Goal: Task Accomplishment & Management: Use online tool/utility

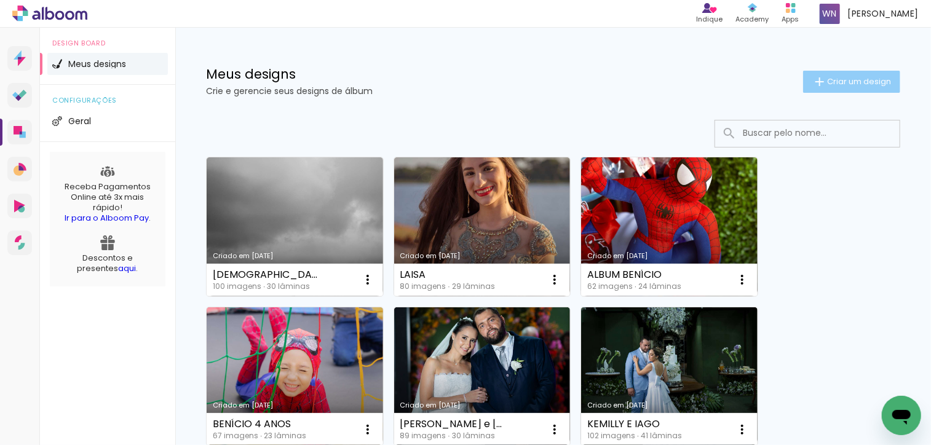
click at [813, 77] on iron-icon at bounding box center [820, 81] width 15 height 15
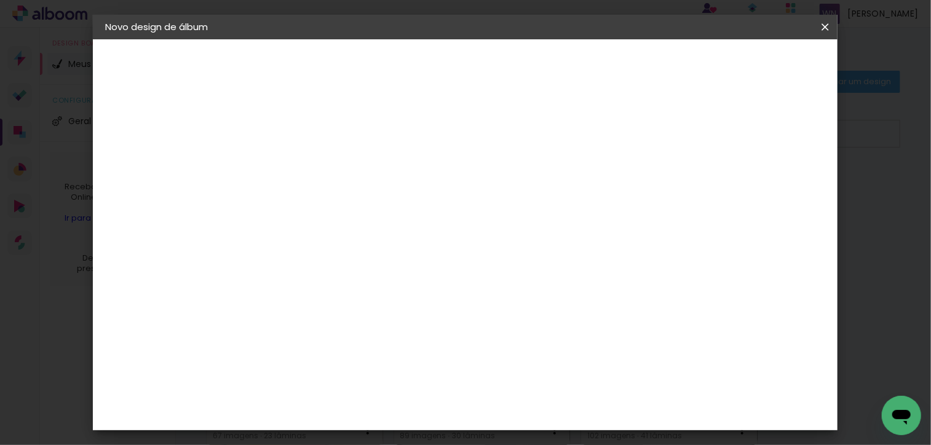
click at [306, 159] on input at bounding box center [306, 165] width 0 height 19
type input "mariana"
type paper-input "mariana"
click at [432, 66] on paper-button "Avançar" at bounding box center [402, 65] width 60 height 21
click at [0, 0] on slot "Tamanho Livre" at bounding box center [0, 0] width 0 height 0
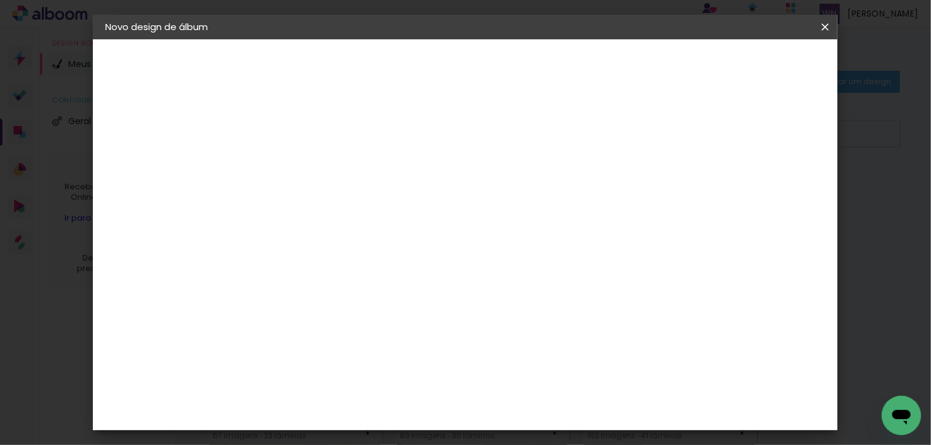
click at [555, 49] on header "Fornecedor Escolha um fornecedor ou avance com o tamanho livre. Voltar Avançar" at bounding box center [404, 75] width 302 height 73
click at [0, 0] on slot "Avançar" at bounding box center [0, 0] width 0 height 0
click at [749, 65] on span "Iniciar design" at bounding box center [721, 65] width 56 height 9
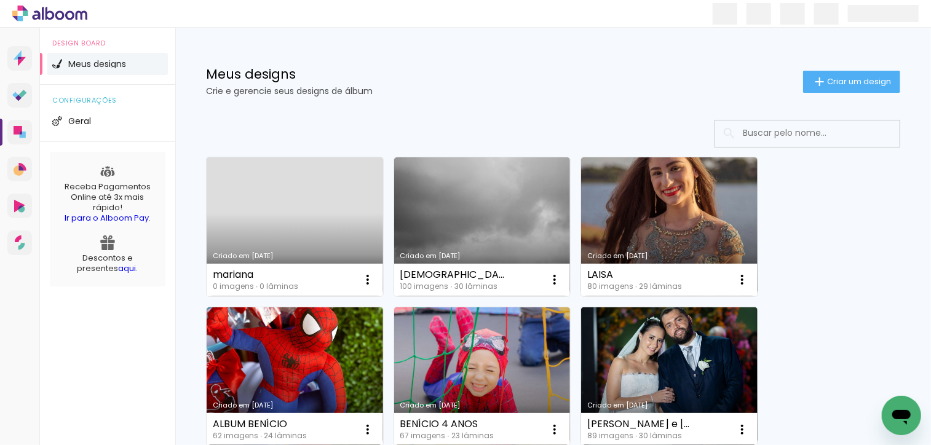
click at [283, 217] on link "Criado em 26/08/25" at bounding box center [295, 226] width 177 height 139
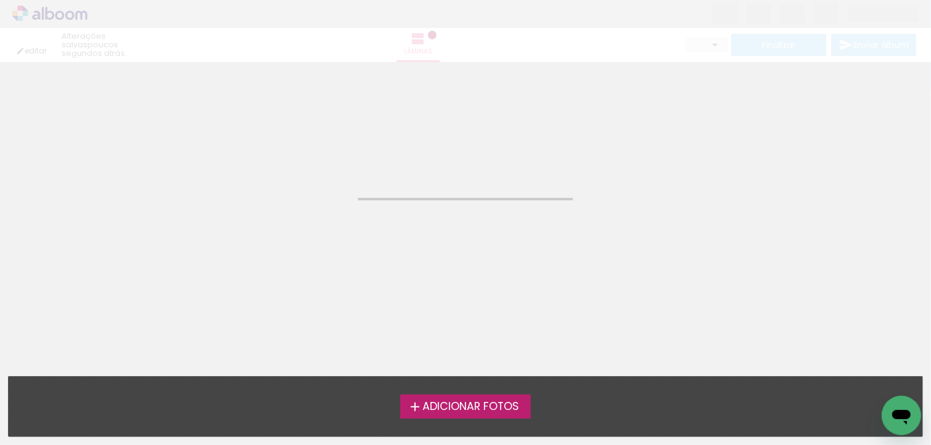
click at [283, 217] on neon-animated-pages "Confirmar Cancelar" at bounding box center [465, 253] width 931 height 383
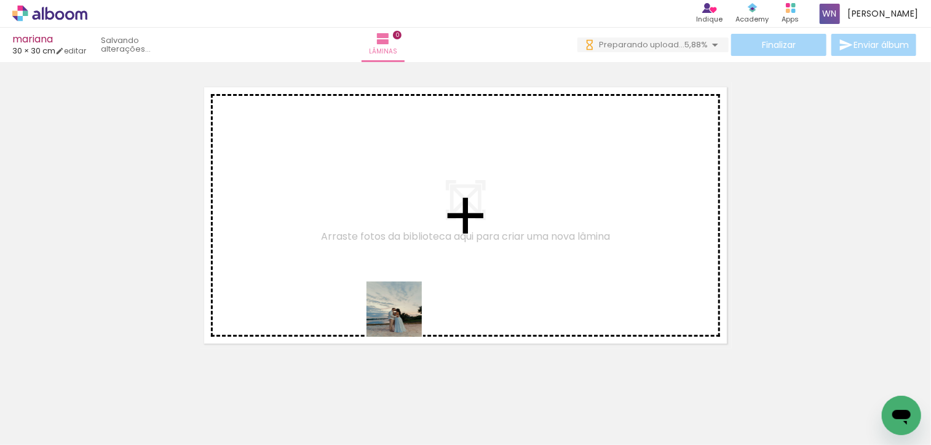
drag, startPoint x: 400, startPoint y: 423, endPoint x: 496, endPoint y: 394, distance: 100.8
click at [404, 313] on quentale-workspace at bounding box center [465, 222] width 931 height 445
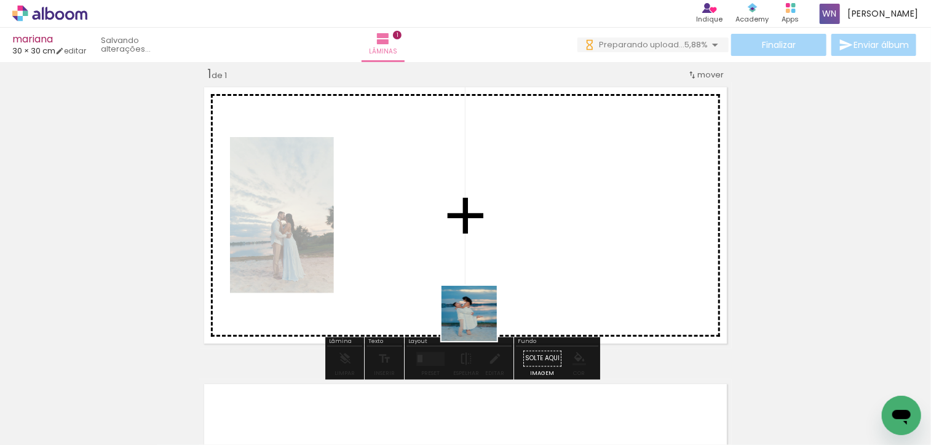
drag, startPoint x: 472, startPoint y: 407, endPoint x: 479, endPoint y: 325, distance: 82.0
click at [479, 322] on quentale-workspace at bounding box center [465, 222] width 931 height 445
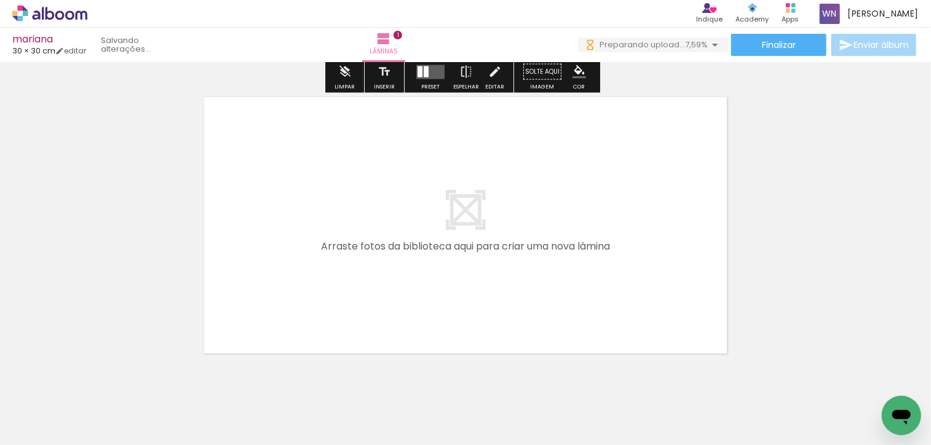
scroll to position [323, 0]
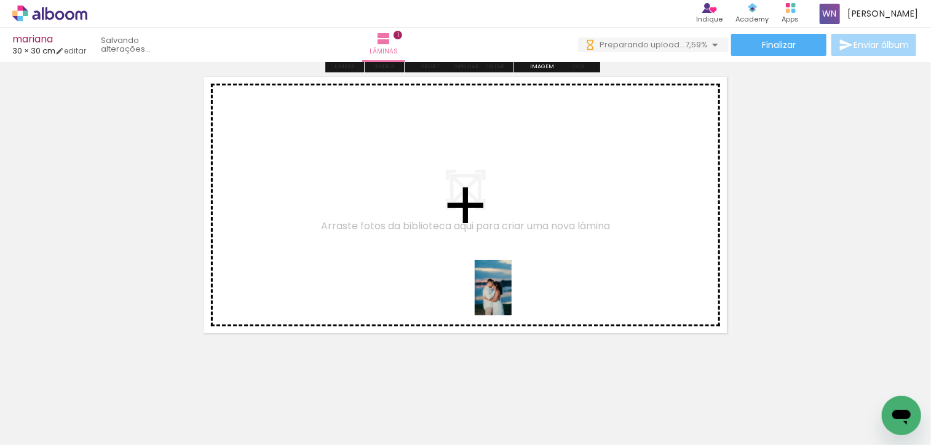
drag, startPoint x: 504, startPoint y: 408, endPoint x: 512, endPoint y: 297, distance: 111.0
click at [512, 297] on quentale-workspace at bounding box center [465, 222] width 931 height 445
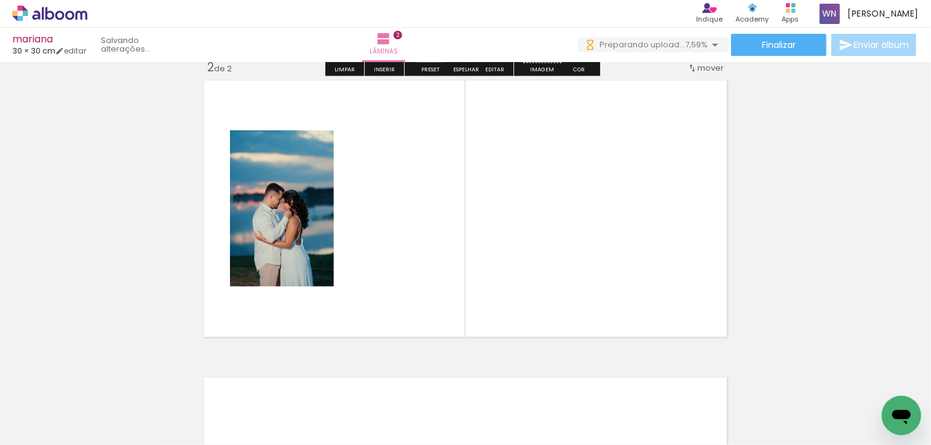
scroll to position [312, 0]
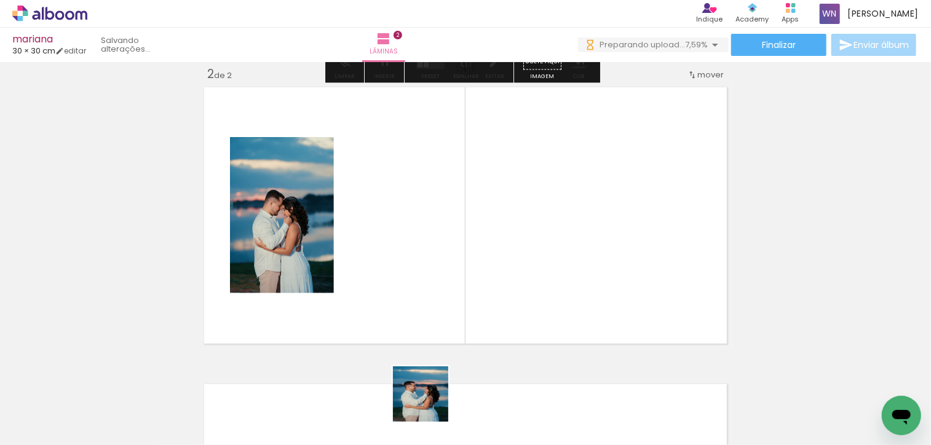
drag, startPoint x: 428, startPoint y: 416, endPoint x: 446, endPoint y: 292, distance: 125.6
click at [446, 292] on quentale-workspace at bounding box center [465, 222] width 931 height 445
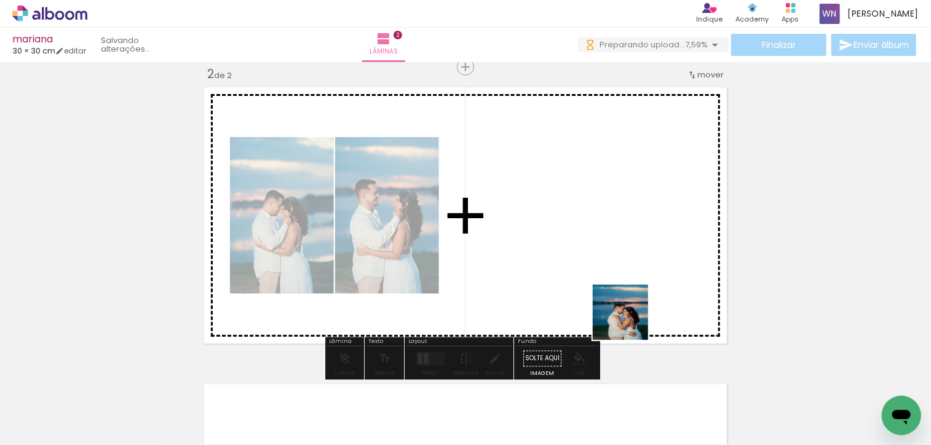
drag, startPoint x: 633, startPoint y: 413, endPoint x: 599, endPoint y: 300, distance: 118.7
click at [617, 275] on quentale-workspace at bounding box center [465, 222] width 931 height 445
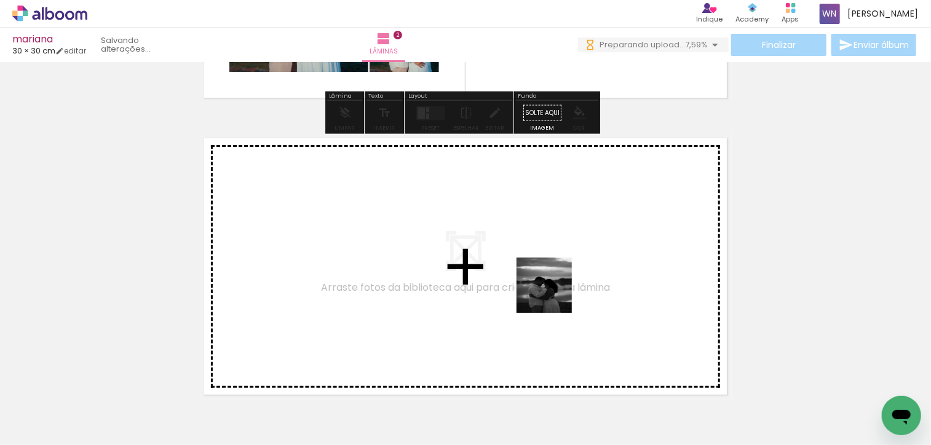
drag, startPoint x: 568, startPoint y: 408, endPoint x: 554, endPoint y: 292, distance: 116.6
click at [554, 292] on quentale-workspace at bounding box center [465, 222] width 931 height 445
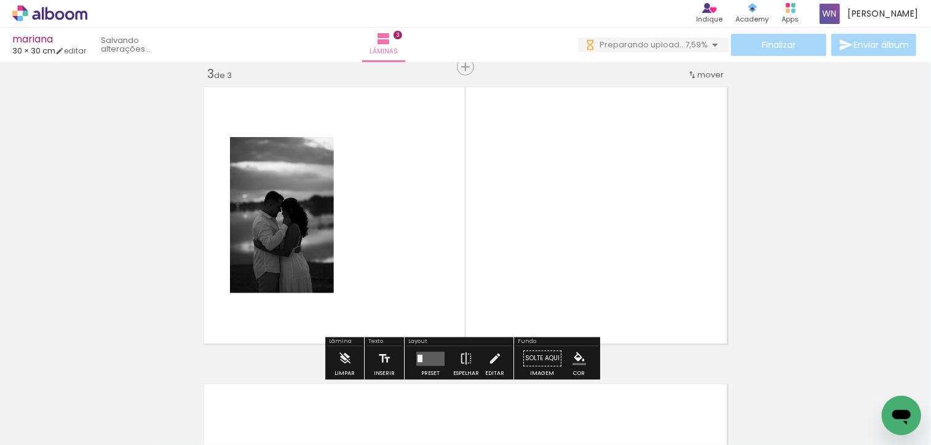
scroll to position [610, 0]
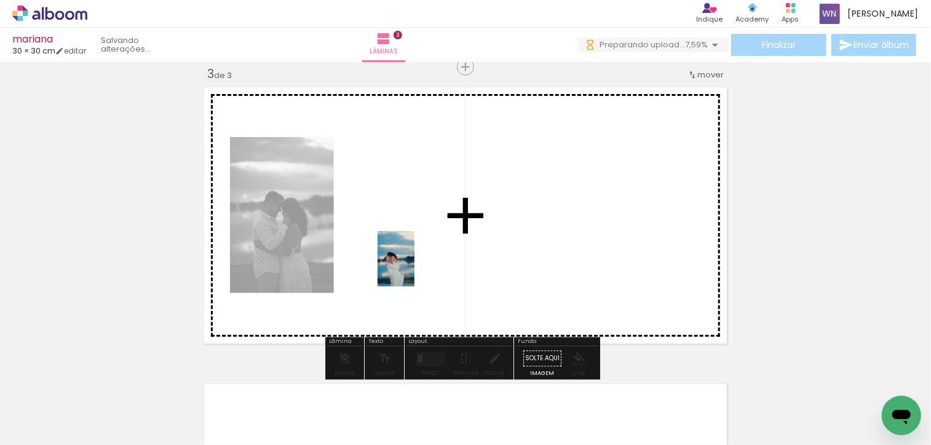
drag, startPoint x: 369, startPoint y: 420, endPoint x: 505, endPoint y: 304, distance: 178.1
click at [423, 268] on quentale-workspace at bounding box center [465, 222] width 931 height 445
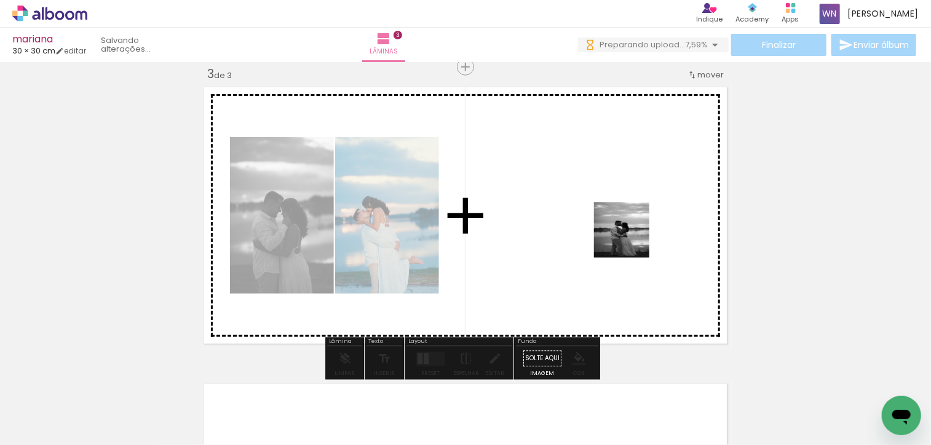
drag, startPoint x: 841, startPoint y: 404, endPoint x: 571, endPoint y: 237, distance: 317.3
click at [611, 225] on quentale-workspace at bounding box center [465, 222] width 931 height 445
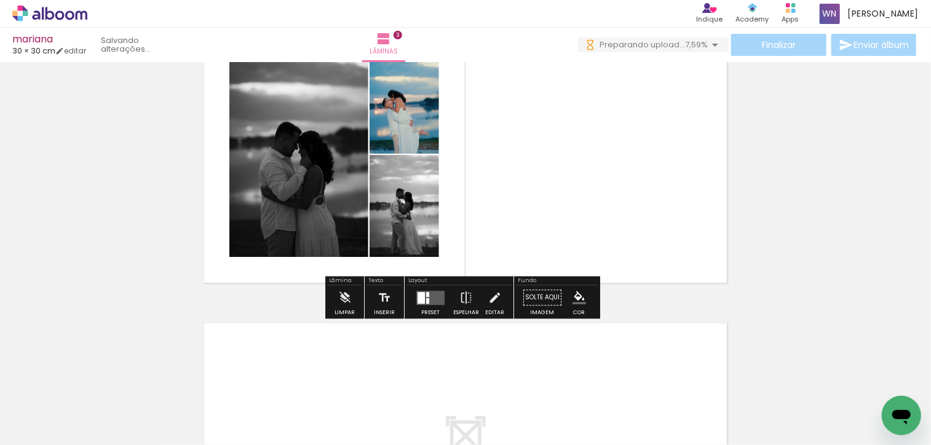
scroll to position [671, 0]
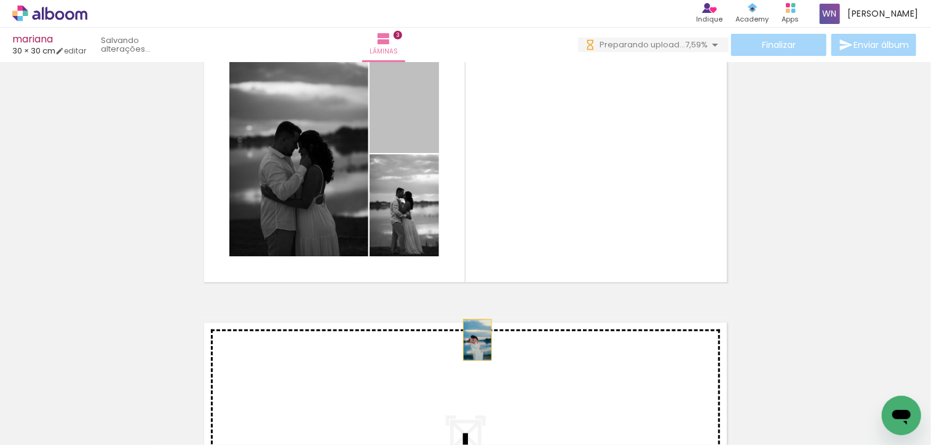
drag, startPoint x: 413, startPoint y: 124, endPoint x: 474, endPoint y: 341, distance: 225.3
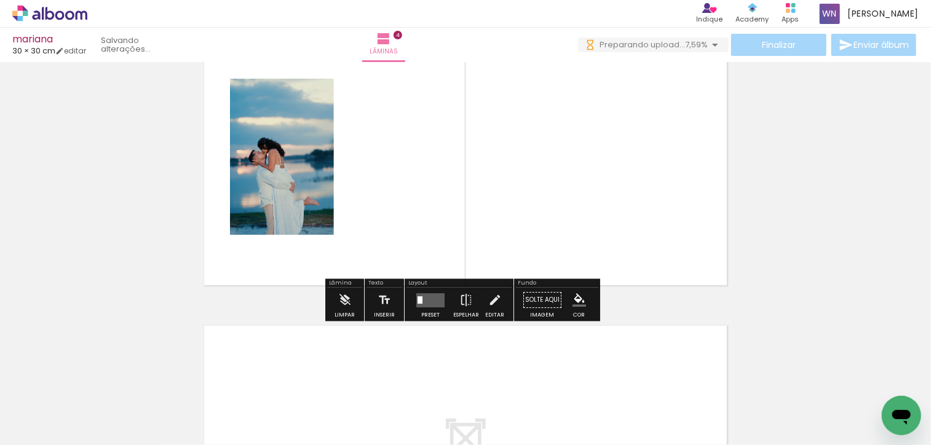
scroll to position [968, 0]
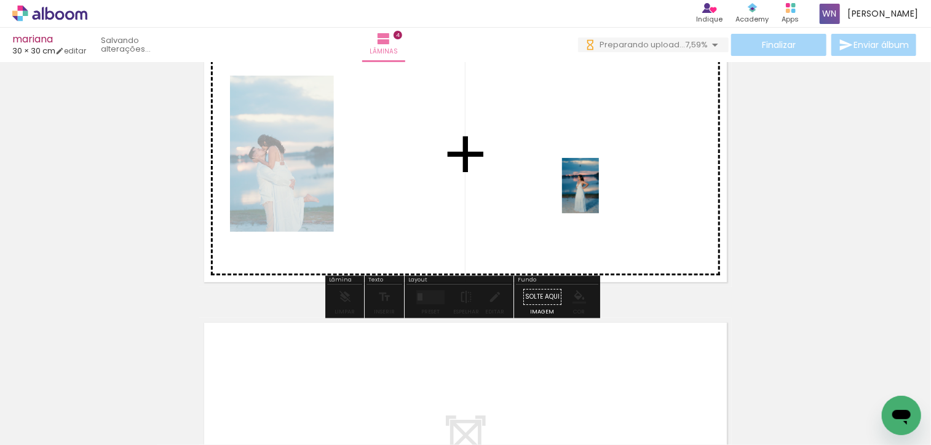
drag, startPoint x: 716, startPoint y: 405, endPoint x: 599, endPoint y: 194, distance: 241.5
click at [599, 194] on quentale-workspace at bounding box center [465, 222] width 931 height 445
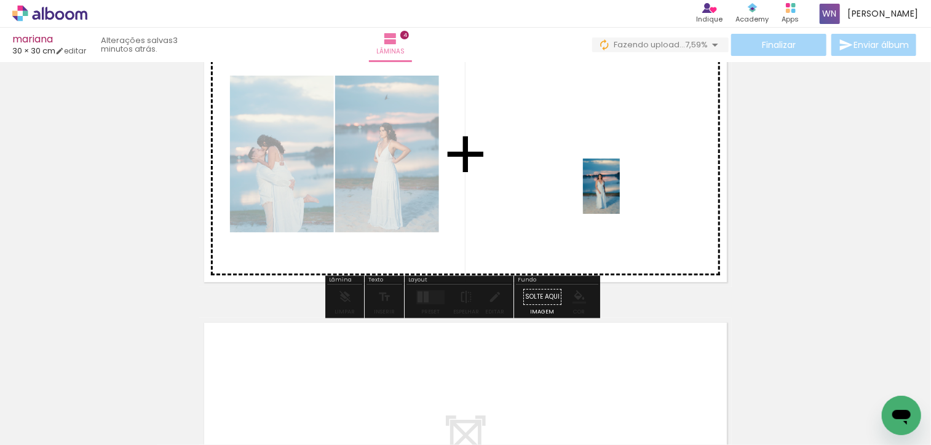
drag, startPoint x: 759, startPoint y: 380, endPoint x: 615, endPoint y: 196, distance: 234.4
click at [618, 196] on quentale-workspace at bounding box center [465, 222] width 931 height 445
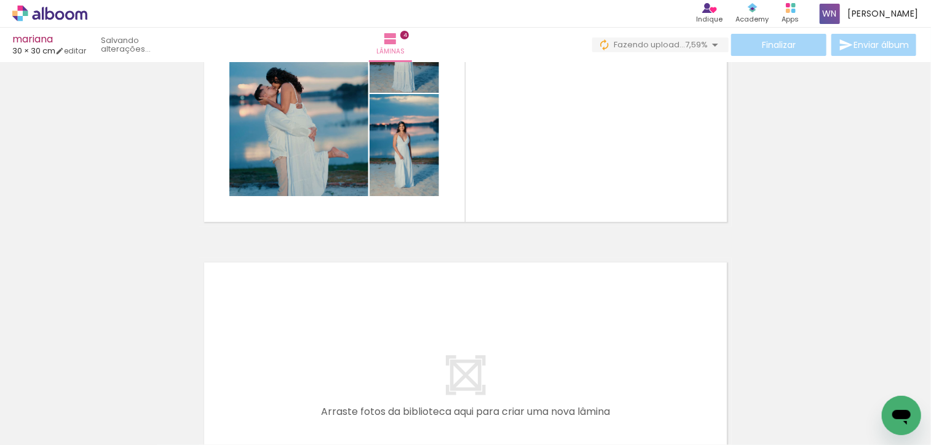
scroll to position [1030, 0]
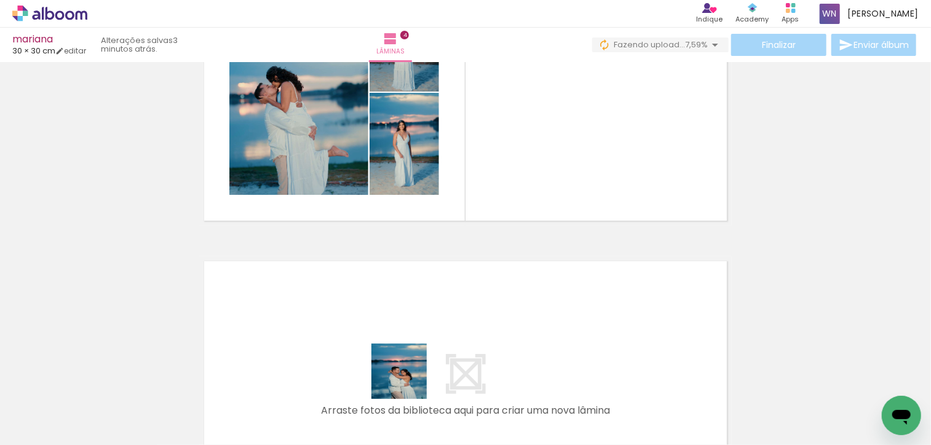
drag, startPoint x: 399, startPoint y: 404, endPoint x: 428, endPoint y: 316, distance: 92.6
click at [428, 316] on quentale-workspace at bounding box center [465, 222] width 931 height 445
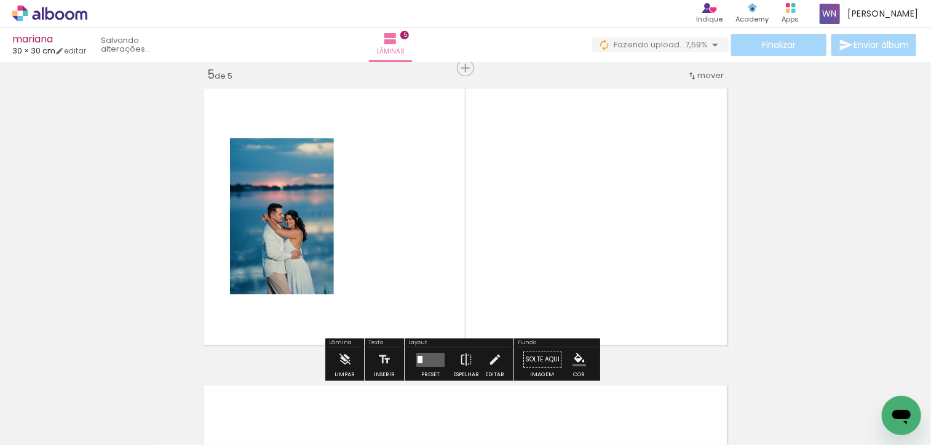
scroll to position [1204, 0]
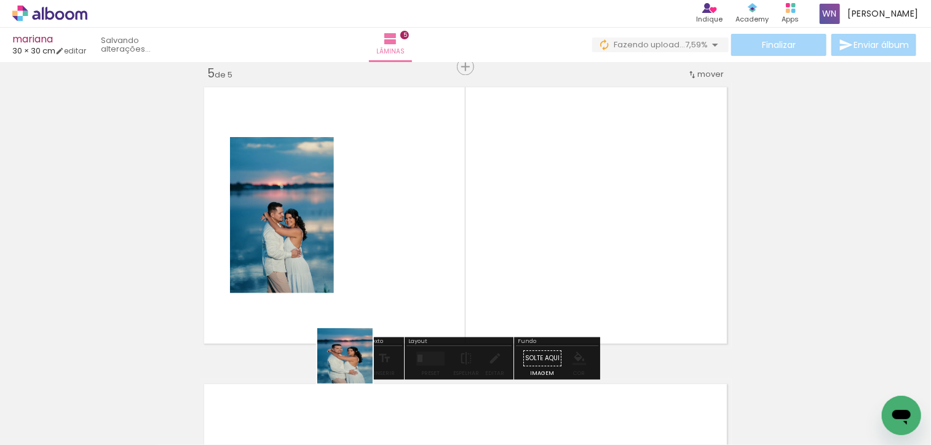
drag, startPoint x: 352, startPoint y: 371, endPoint x: 405, endPoint y: 252, distance: 130.0
click at [405, 252] on quentale-workspace at bounding box center [465, 222] width 931 height 445
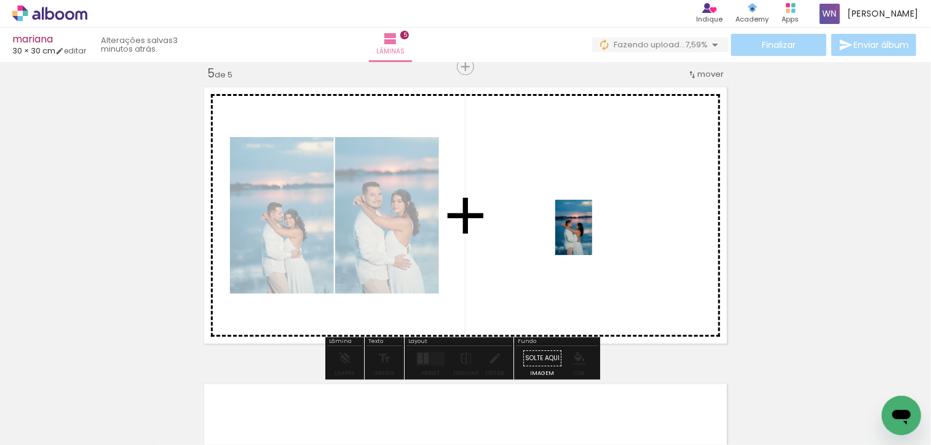
drag, startPoint x: 265, startPoint y: 409, endPoint x: 587, endPoint y: 242, distance: 362.3
click at [593, 236] on quentale-workspace at bounding box center [465, 222] width 931 height 445
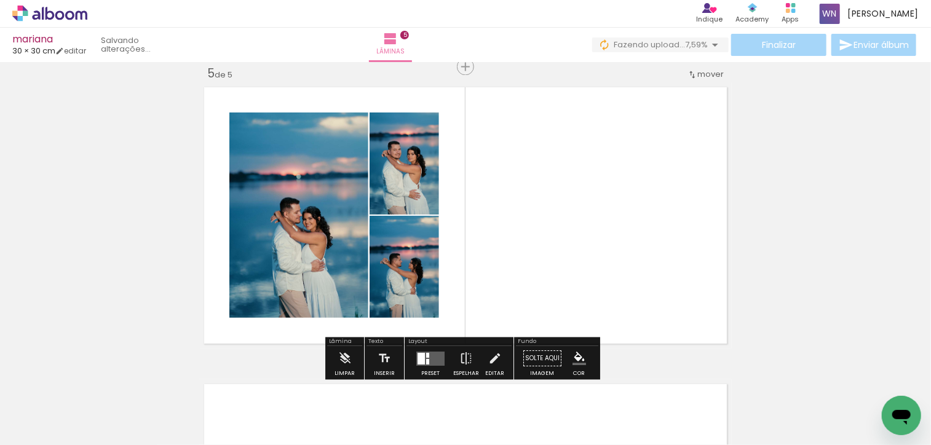
click at [426, 356] on div at bounding box center [427, 355] width 3 height 5
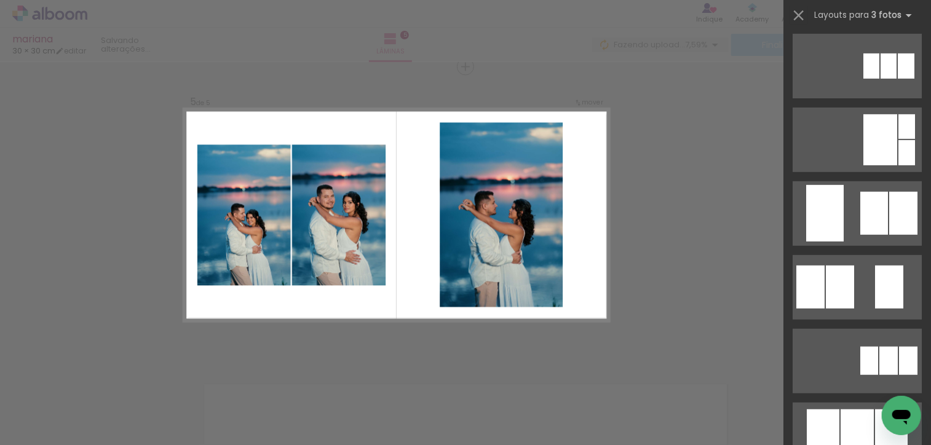
scroll to position [308, 0]
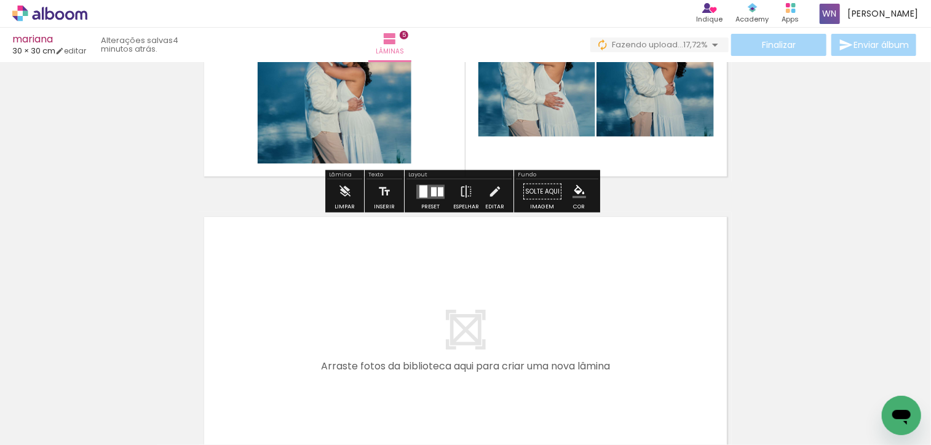
scroll to position [1388, 0]
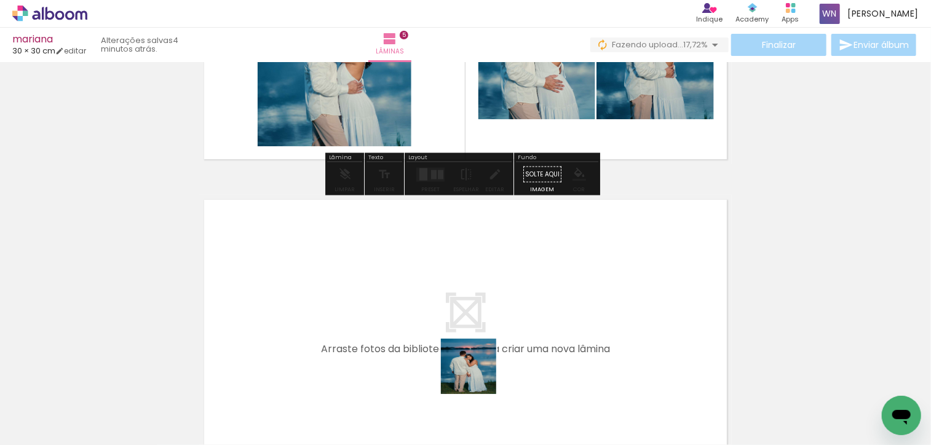
drag, startPoint x: 472, startPoint y: 402, endPoint x: 326, endPoint y: 376, distance: 148.7
click at [476, 310] on quentale-workspace at bounding box center [465, 222] width 931 height 445
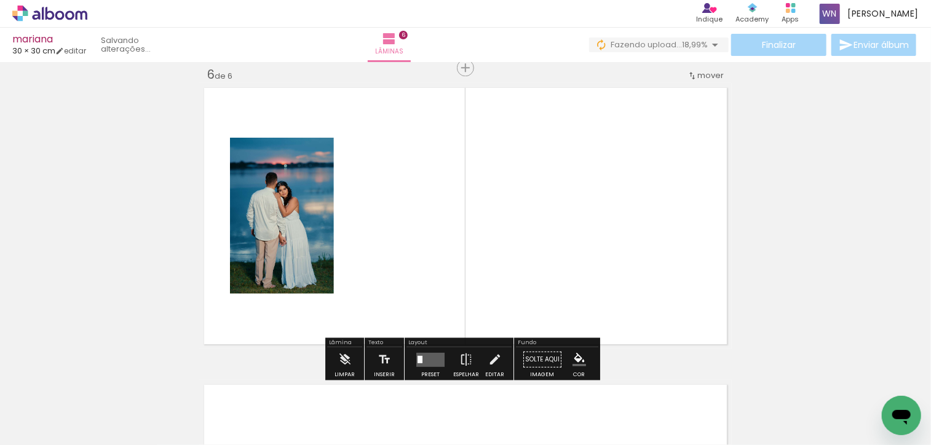
scroll to position [1501, 0]
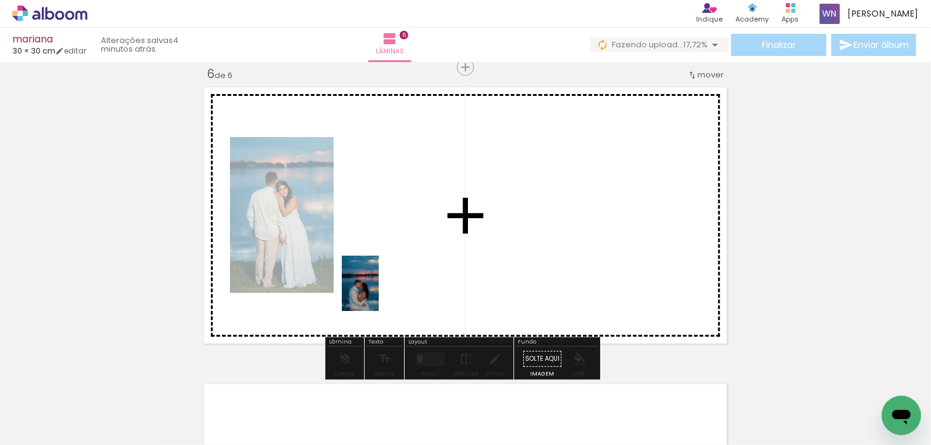
drag, startPoint x: 187, startPoint y: 421, endPoint x: 381, endPoint y: 292, distance: 233.4
click at [381, 292] on quentale-workspace at bounding box center [465, 222] width 931 height 445
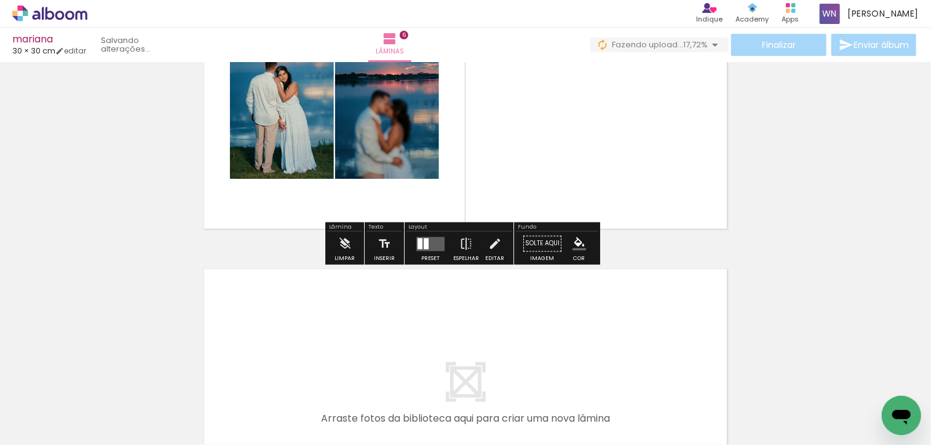
scroll to position [1624, 0]
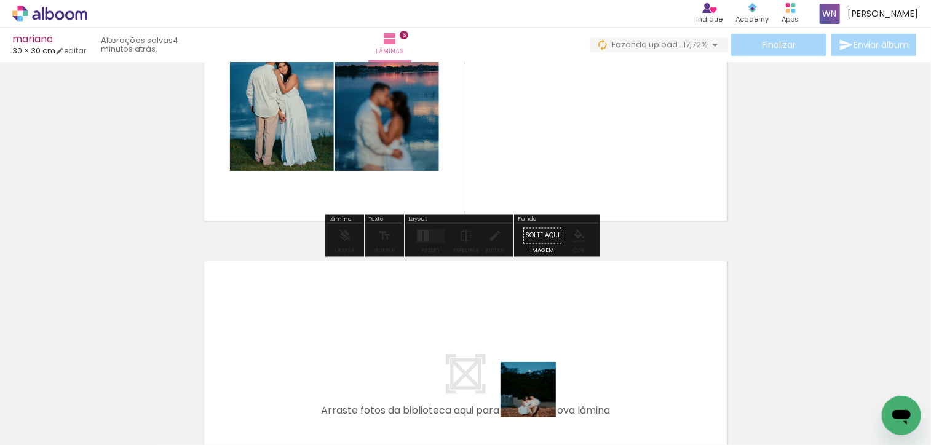
drag, startPoint x: 540, startPoint y: 420, endPoint x: 504, endPoint y: 305, distance: 120.6
click at [504, 305] on quentale-workspace at bounding box center [465, 222] width 931 height 445
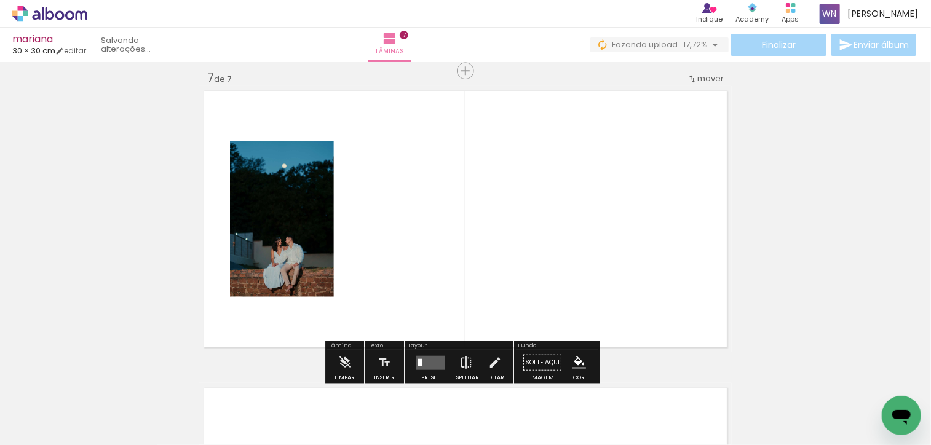
scroll to position [1798, 0]
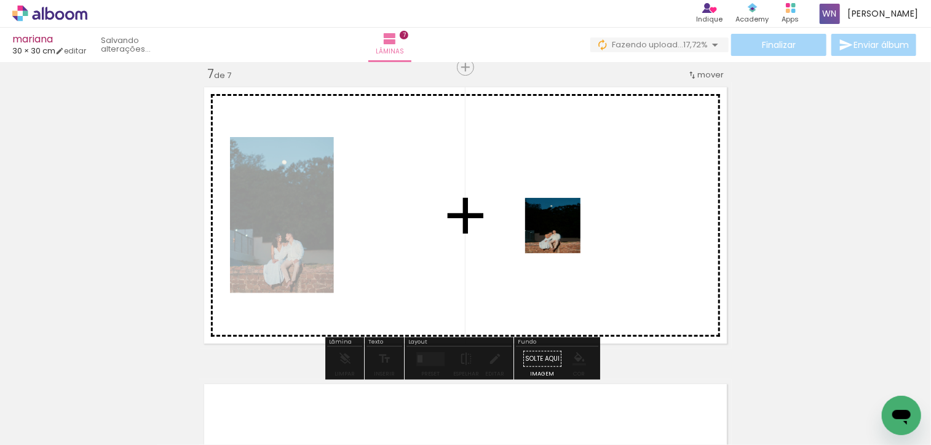
drag, startPoint x: 611, startPoint y: 408, endPoint x: 562, endPoint y: 233, distance: 181.9
click at [562, 233] on quentale-workspace at bounding box center [465, 222] width 931 height 445
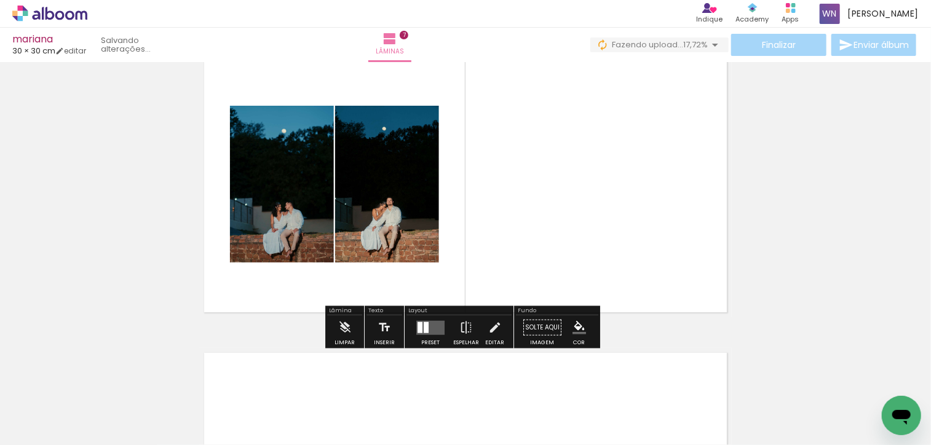
scroll to position [1859, 0]
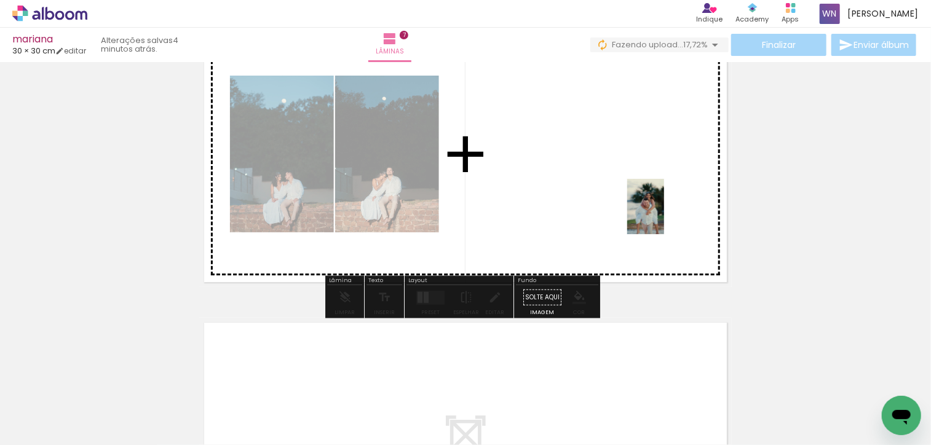
drag, startPoint x: 680, startPoint y: 407, endPoint x: 664, endPoint y: 216, distance: 192.0
click at [664, 216] on quentale-workspace at bounding box center [465, 222] width 931 height 445
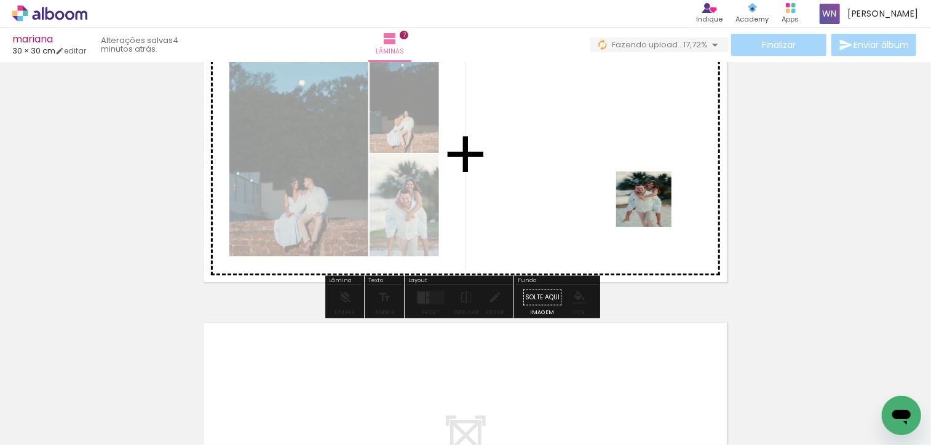
drag, startPoint x: 736, startPoint y: 400, endPoint x: 627, endPoint y: 278, distance: 163.4
click at [639, 190] on quentale-workspace at bounding box center [465, 222] width 931 height 445
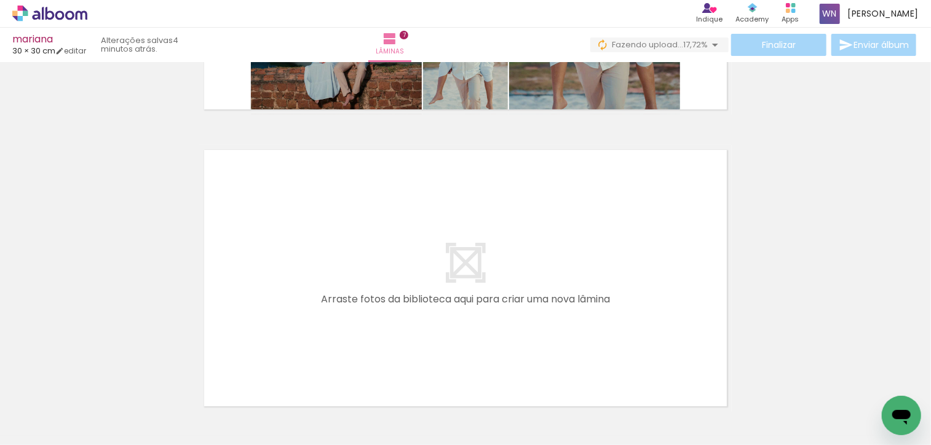
scroll to position [2044, 0]
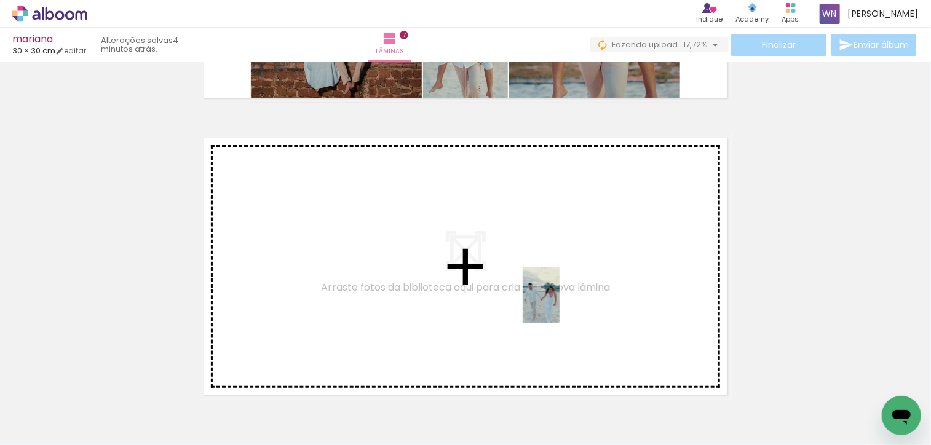
drag, startPoint x: 568, startPoint y: 405, endPoint x: 559, endPoint y: 304, distance: 101.3
click at [559, 304] on quentale-workspace at bounding box center [465, 222] width 931 height 445
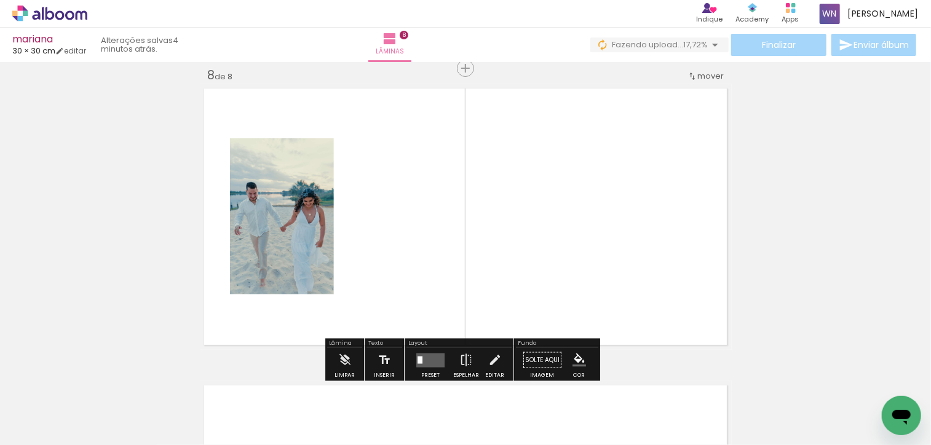
scroll to position [2095, 0]
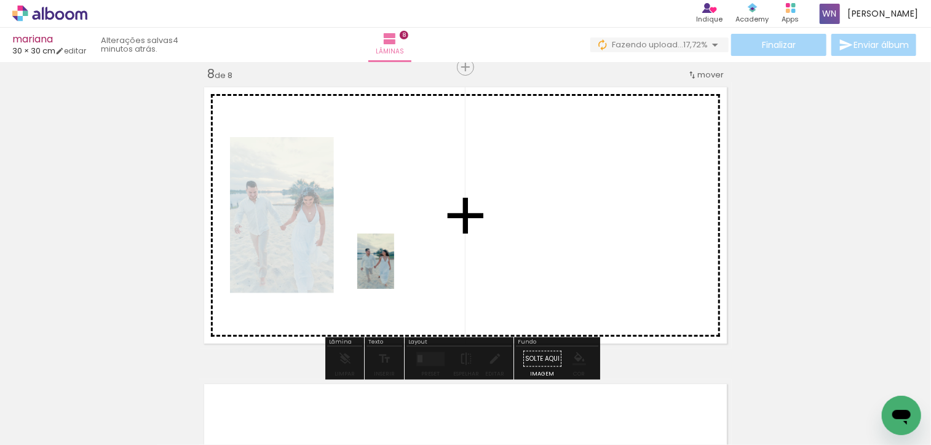
drag, startPoint x: 281, startPoint y: 420, endPoint x: 394, endPoint y: 271, distance: 187.0
click at [394, 271] on quentale-workspace at bounding box center [465, 222] width 931 height 445
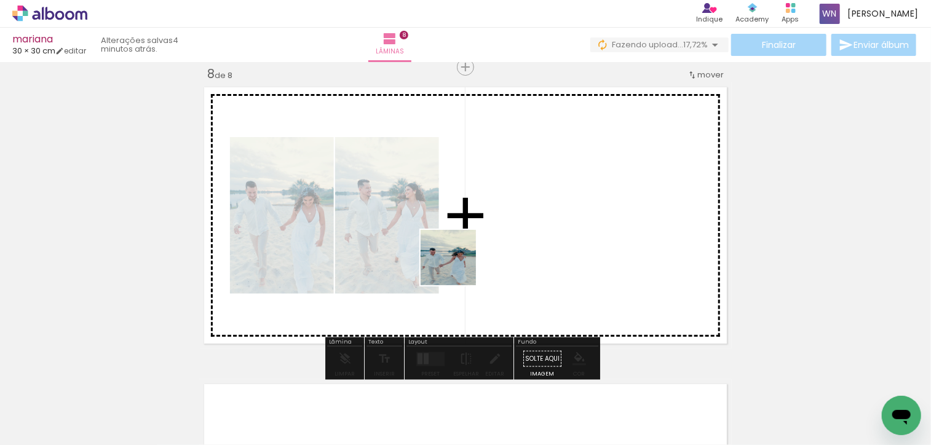
drag, startPoint x: 357, startPoint y: 408, endPoint x: 464, endPoint y: 253, distance: 188.7
click at [464, 253] on quentale-workspace at bounding box center [465, 222] width 931 height 445
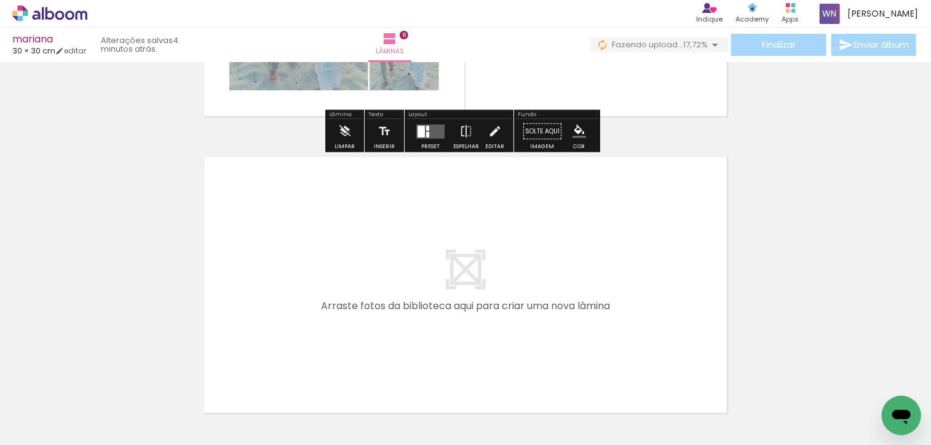
scroll to position [2341, 0]
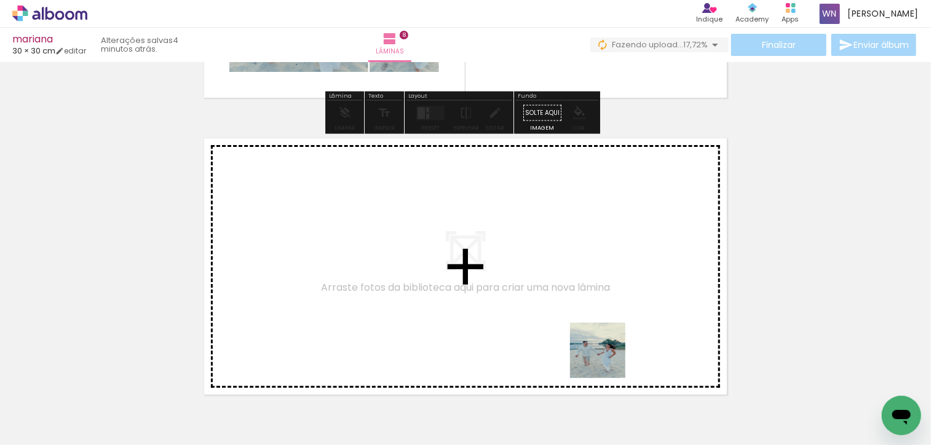
drag, startPoint x: 629, startPoint y: 406, endPoint x: 674, endPoint y: 375, distance: 54.9
click at [579, 292] on quentale-workspace at bounding box center [465, 222] width 931 height 445
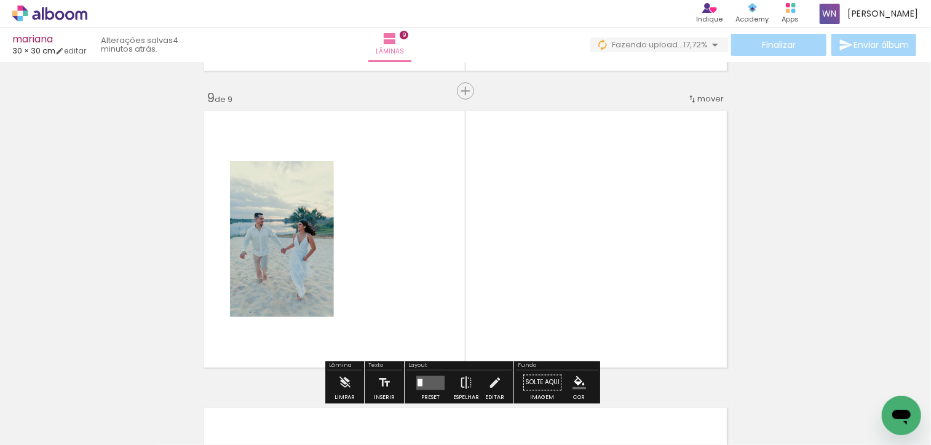
scroll to position [2392, 0]
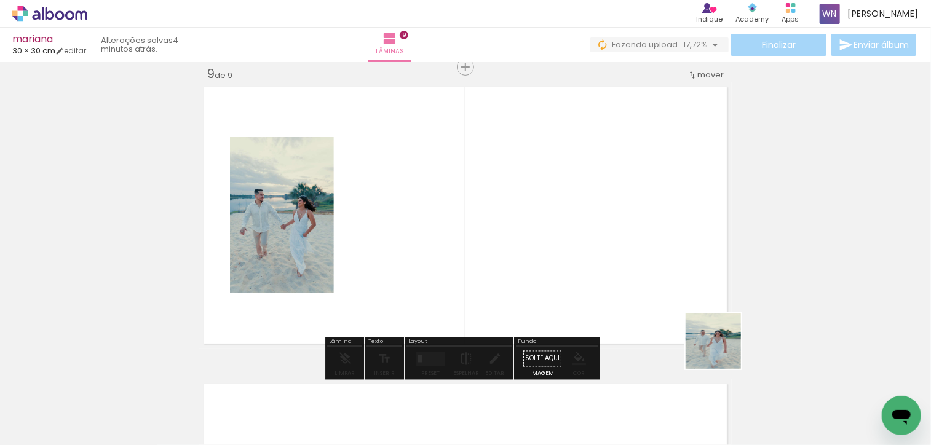
drag, startPoint x: 763, startPoint y: 408, endPoint x: 664, endPoint y: 280, distance: 162.3
click at [664, 280] on quentale-workspace at bounding box center [465, 222] width 931 height 445
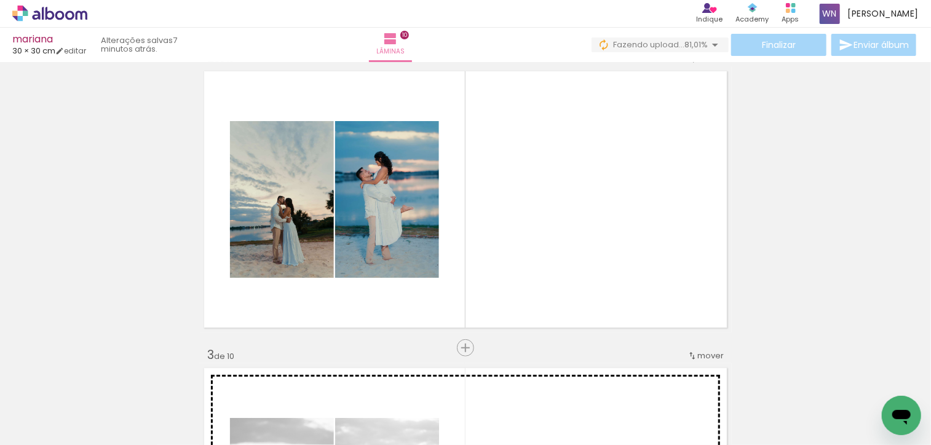
scroll to position [308, 0]
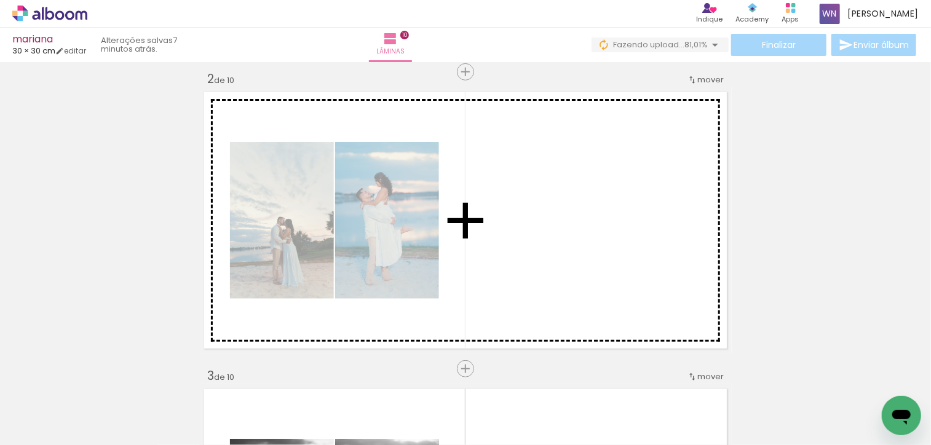
drag, startPoint x: 306, startPoint y: 290, endPoint x: 447, endPoint y: 199, distance: 167.5
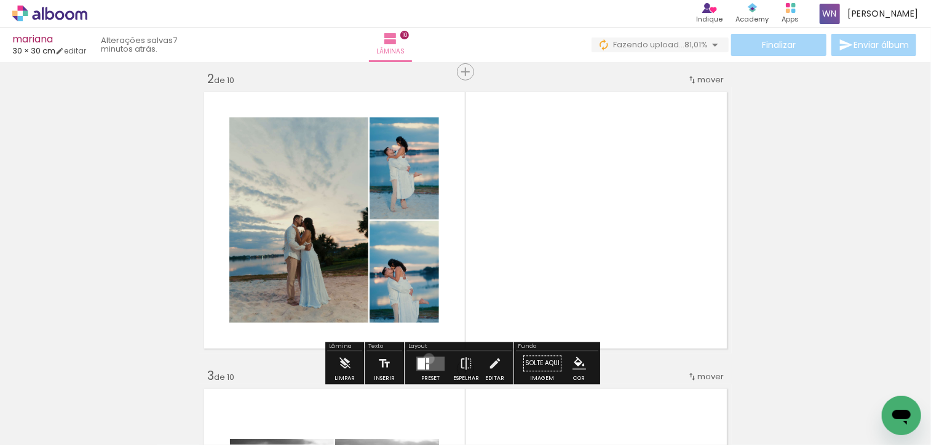
click at [426, 359] on quentale-layouter at bounding box center [430, 364] width 28 height 14
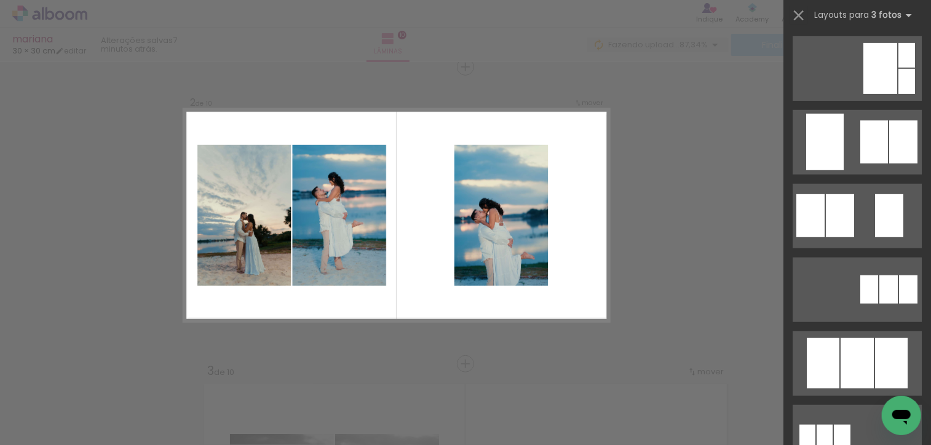
scroll to position [369, 0]
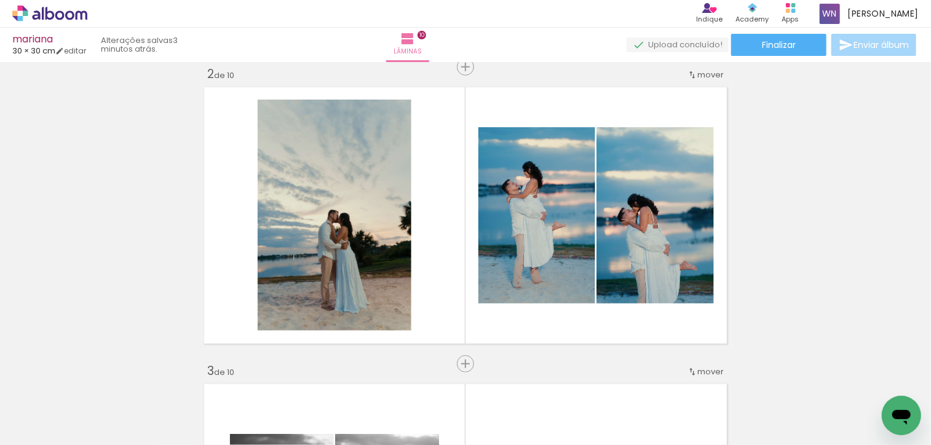
scroll to position [0, 4615]
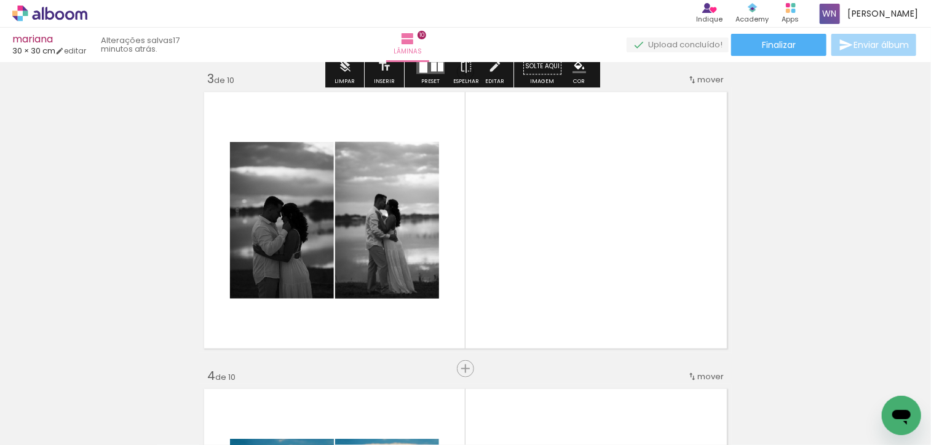
scroll to position [615, 0]
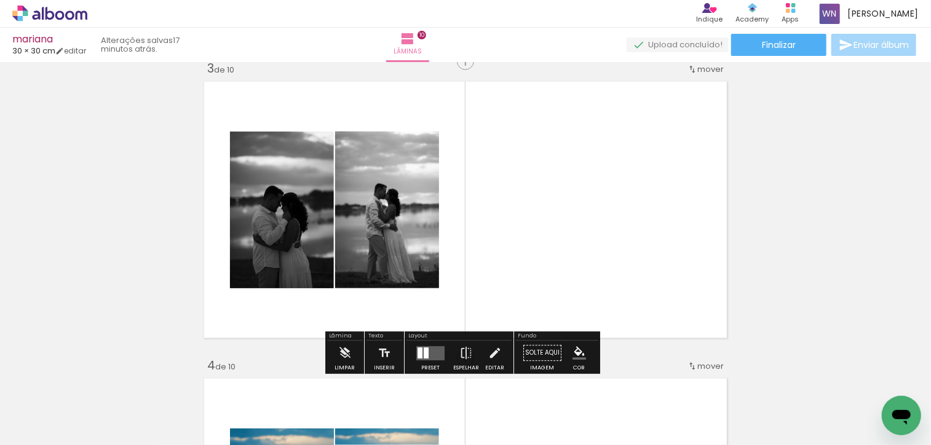
click at [424, 350] on div at bounding box center [426, 353] width 5 height 11
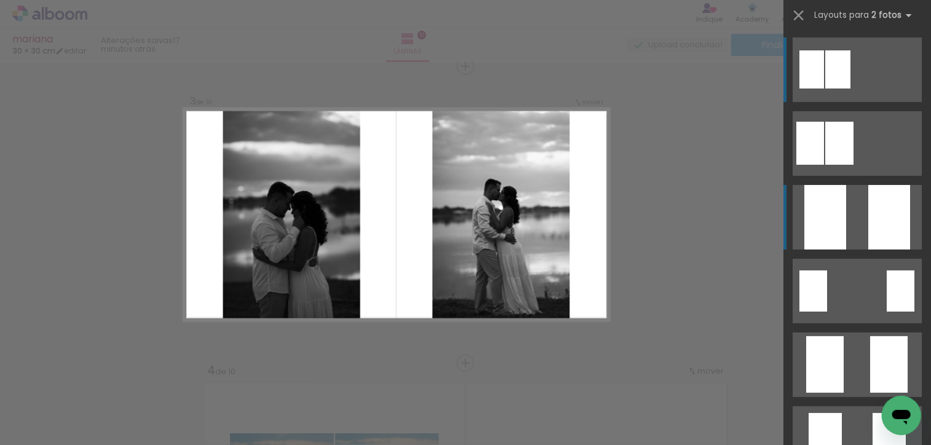
scroll to position [610, 0]
click at [841, 224] on div at bounding box center [826, 217] width 42 height 65
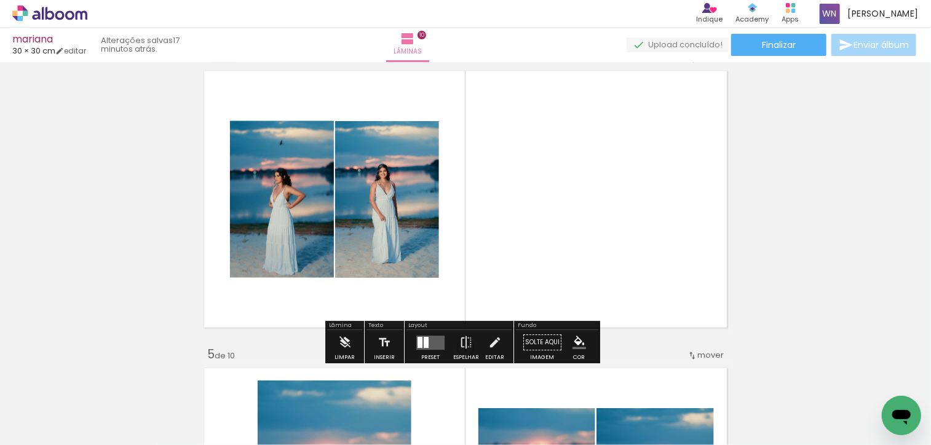
scroll to position [979, 0]
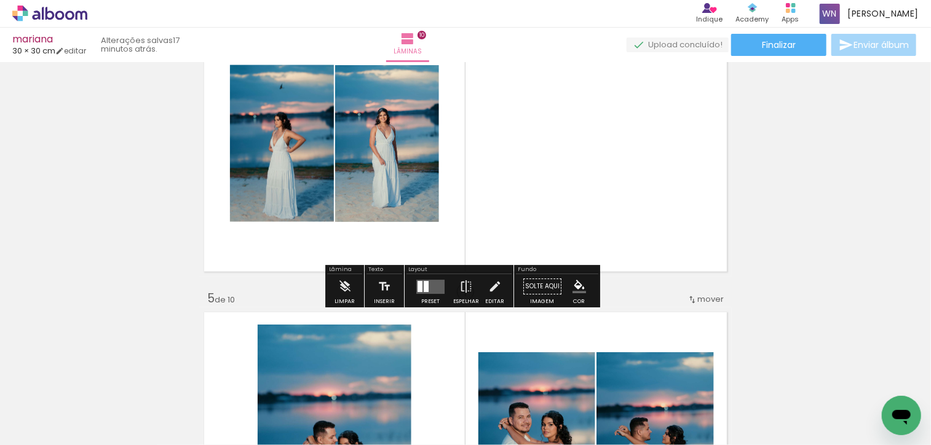
click at [421, 295] on div at bounding box center [430, 287] width 33 height 25
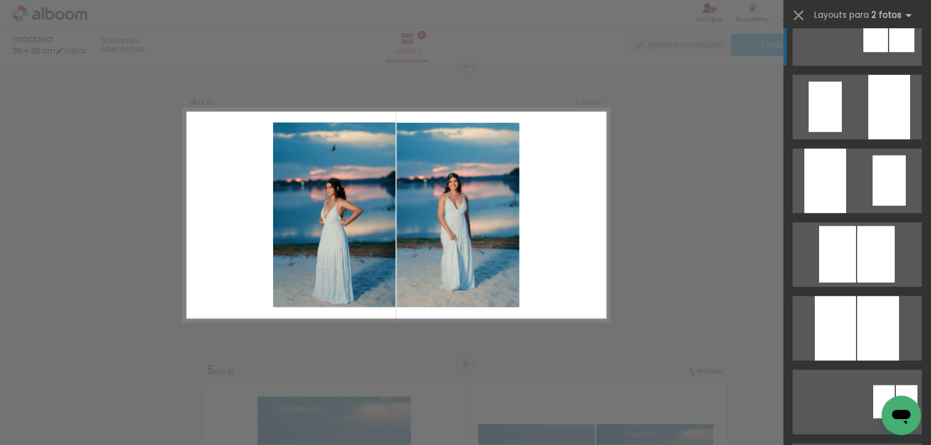
scroll to position [554, 0]
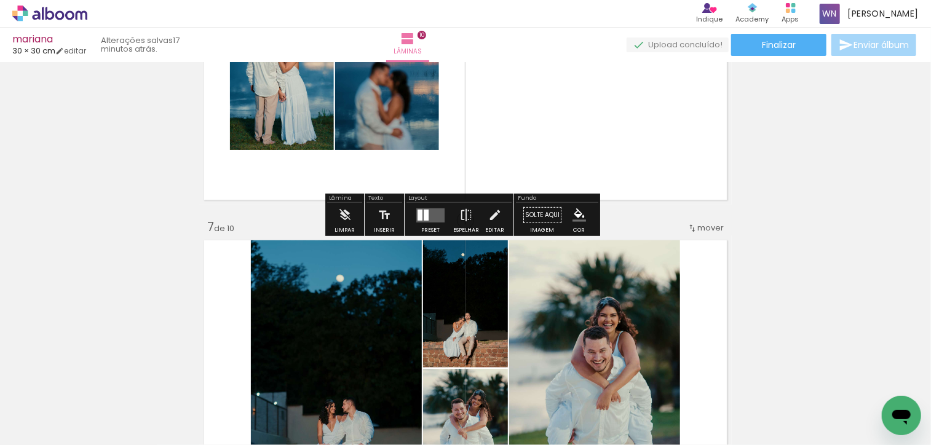
scroll to position [1629, 0]
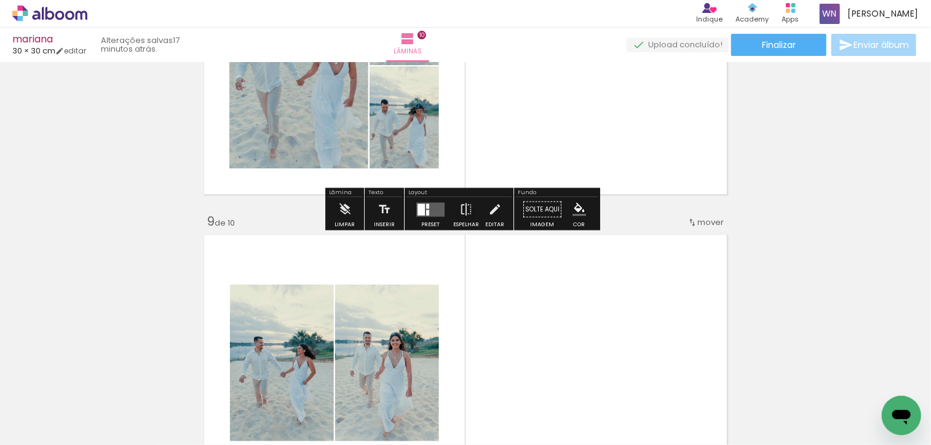
scroll to position [2260, 0]
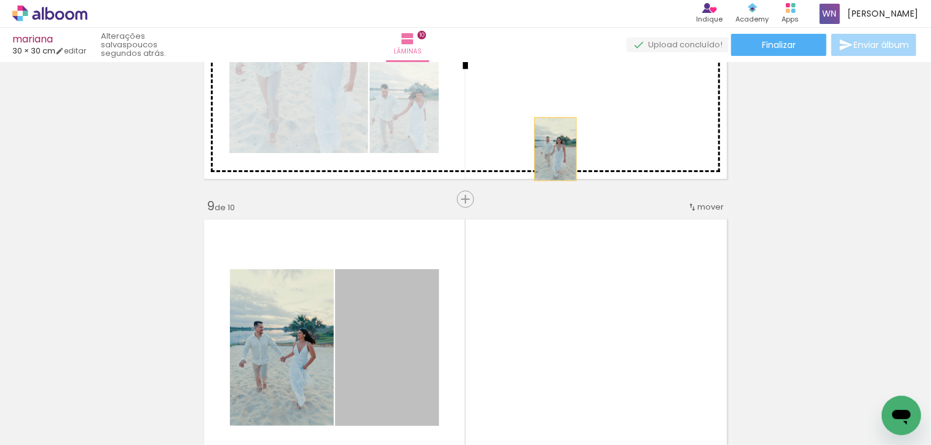
drag, startPoint x: 408, startPoint y: 322, endPoint x: 580, endPoint y: 98, distance: 282.5
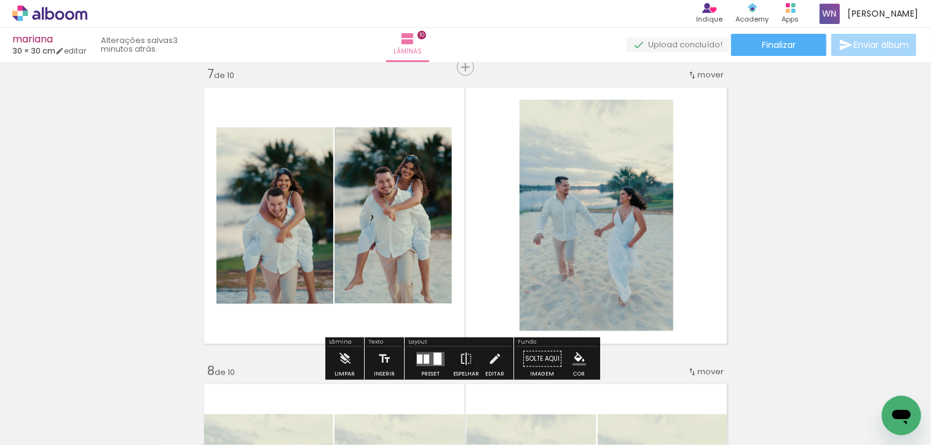
scroll to position [0, 4615]
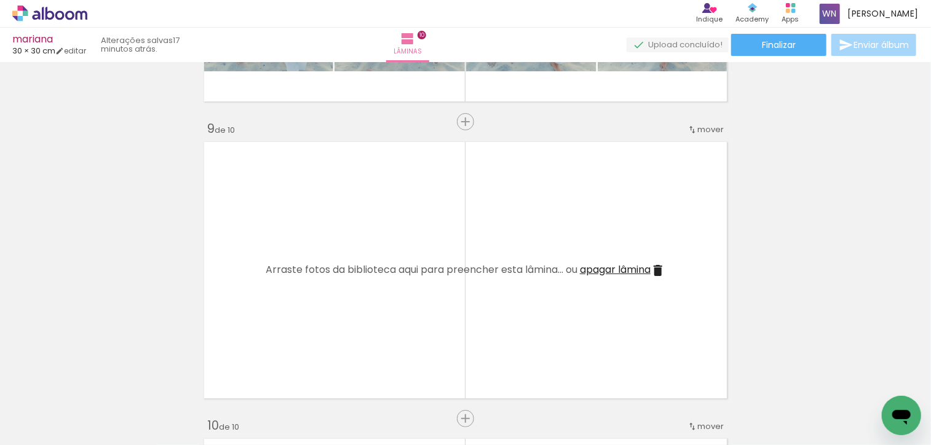
scroll to position [0, 0]
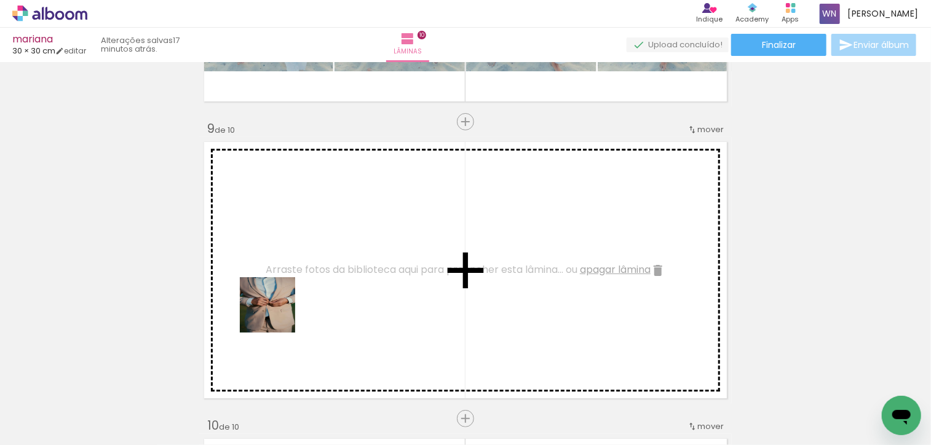
drag, startPoint x: 196, startPoint y: 410, endPoint x: 280, endPoint y: 309, distance: 131.4
click at [280, 309] on quentale-workspace at bounding box center [465, 222] width 931 height 445
